Goal: Transaction & Acquisition: Purchase product/service

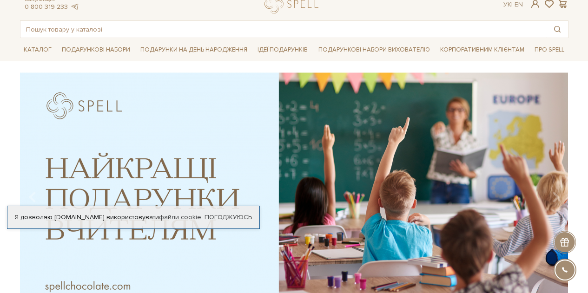
scroll to position [47, 0]
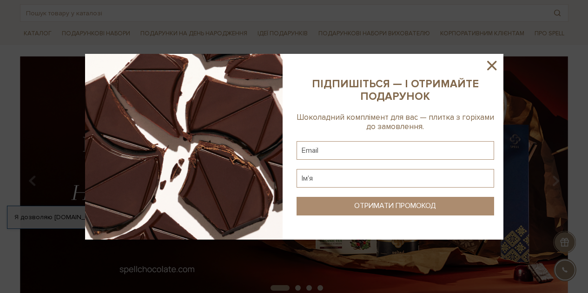
click at [484, 67] on icon at bounding box center [492, 66] width 16 height 16
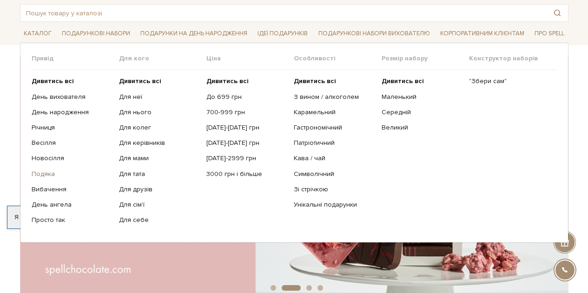
click at [45, 173] on link "Подяка" at bounding box center [72, 174] width 80 height 8
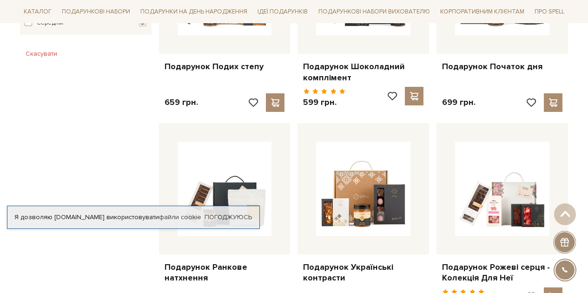
scroll to position [698, 0]
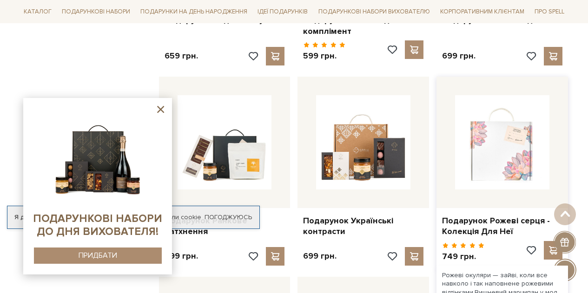
click at [508, 146] on img at bounding box center [502, 142] width 94 height 94
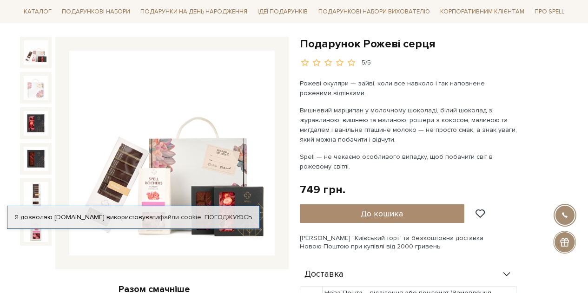
scroll to position [140, 0]
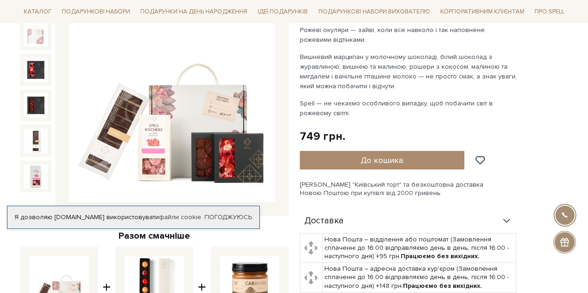
click at [143, 105] on img at bounding box center [172, 100] width 206 height 206
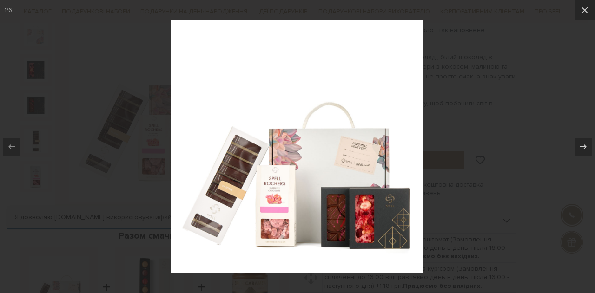
click at [470, 190] on div at bounding box center [297, 146] width 595 height 293
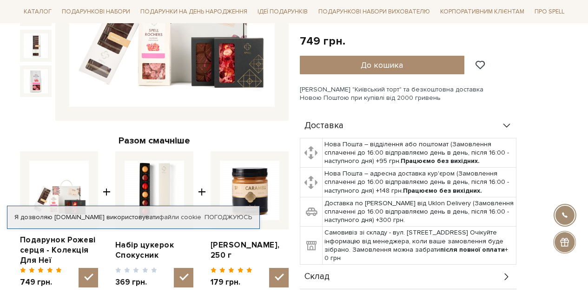
scroll to position [279, 0]
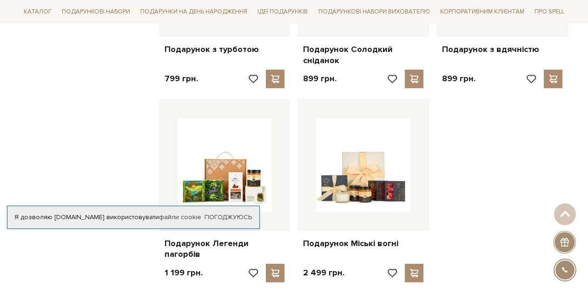
scroll to position [1023, 0]
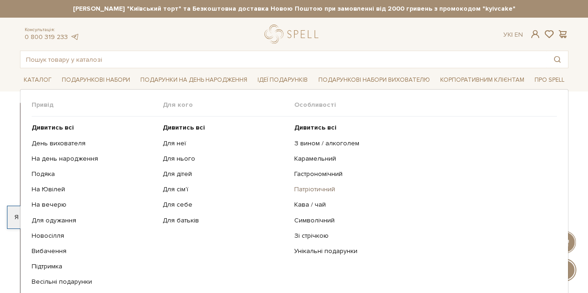
click at [314, 191] on link "Патріотичний" at bounding box center [422, 190] width 256 height 8
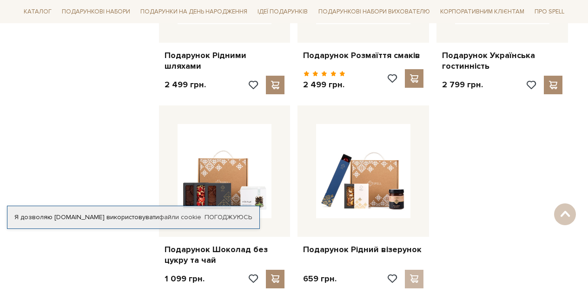
scroll to position [651, 0]
click at [360, 245] on link "Подарунок Рідний візерунок" at bounding box center [363, 250] width 120 height 11
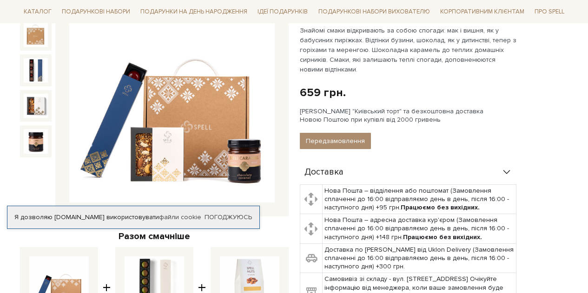
scroll to position [140, 0]
